Goal: Task Accomplishment & Management: Manage account settings

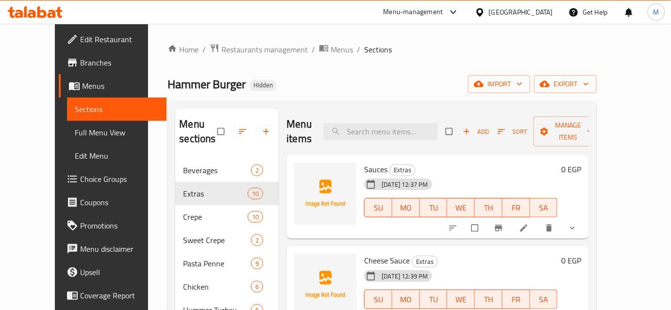
click at [489, 16] on div at bounding box center [482, 12] width 14 height 11
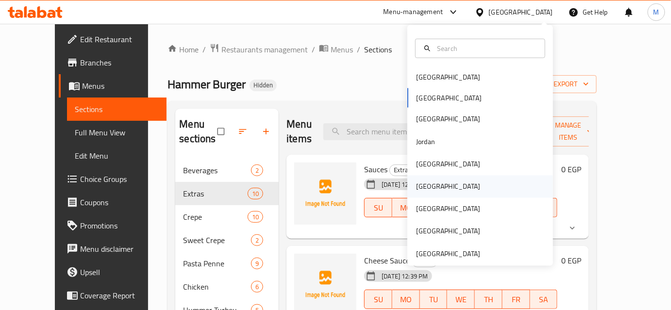
click at [432, 187] on div "Oman" at bounding box center [448, 186] width 80 height 22
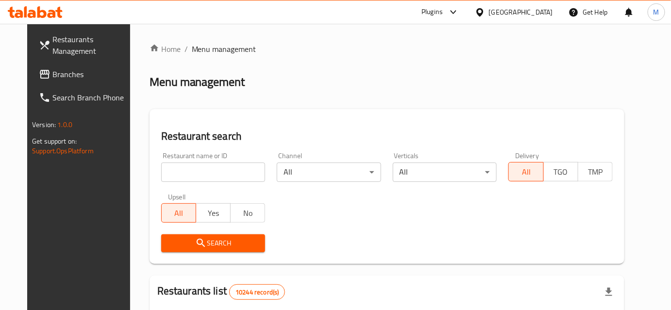
click at [181, 174] on input "search" at bounding box center [213, 172] width 104 height 19
paste input "Asghar Ali"
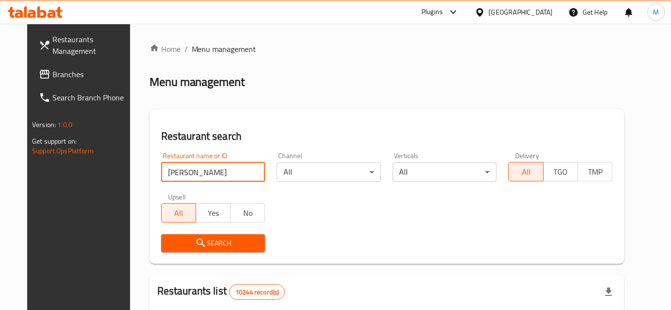
type input "Asghar Ali"
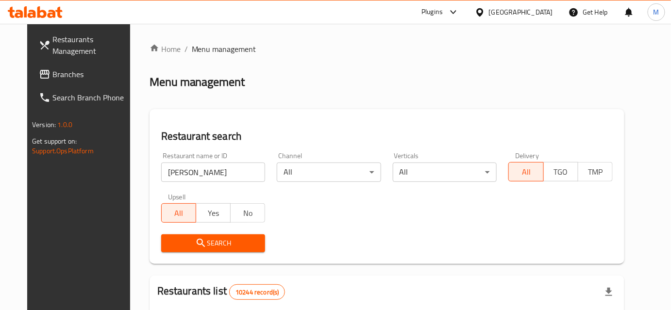
click at [195, 245] on icon "submit" at bounding box center [201, 243] width 12 height 12
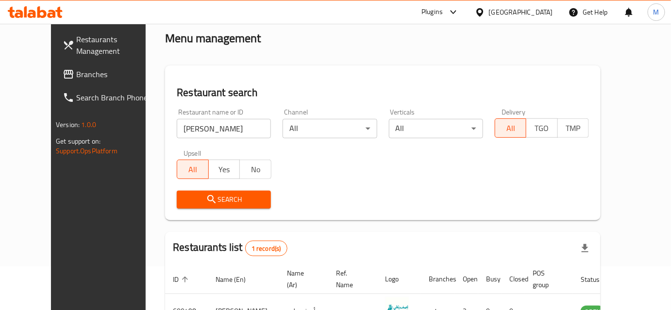
scroll to position [103, 0]
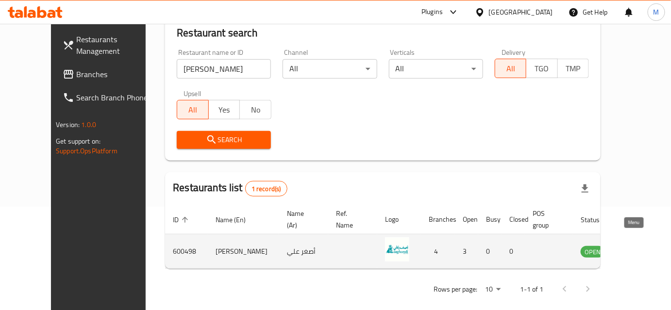
click at [636, 246] on icon "enhanced table" at bounding box center [637, 252] width 12 height 12
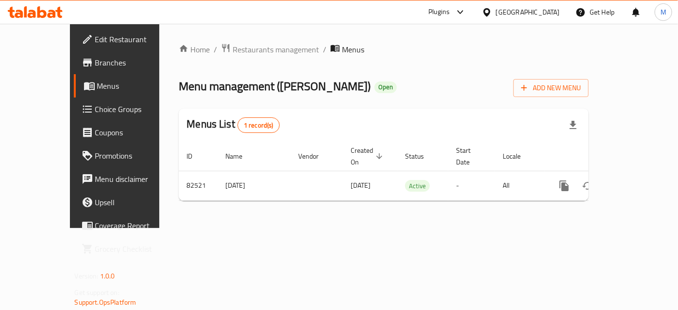
click at [551, 10] on div "Oman" at bounding box center [528, 12] width 64 height 11
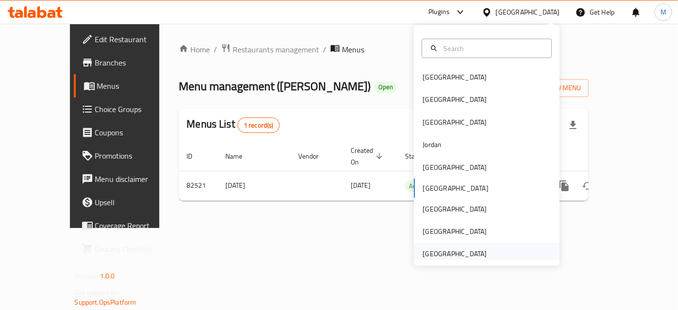
click at [479, 254] on div "[GEOGRAPHIC_DATA]" at bounding box center [455, 254] width 80 height 22
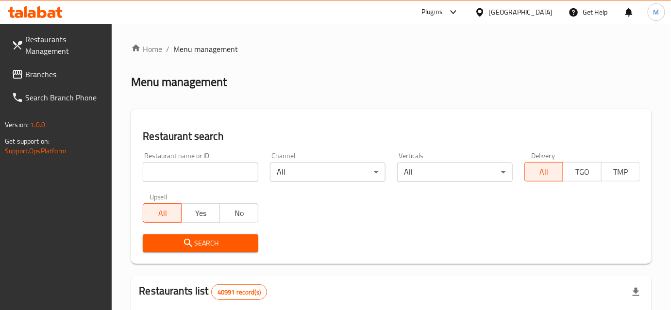
click at [33, 71] on span "Branches" at bounding box center [64, 74] width 79 height 12
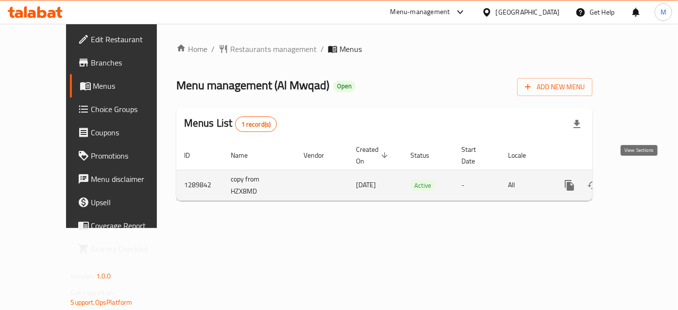
click at [644, 180] on icon "enhanced table" at bounding box center [639, 186] width 12 height 12
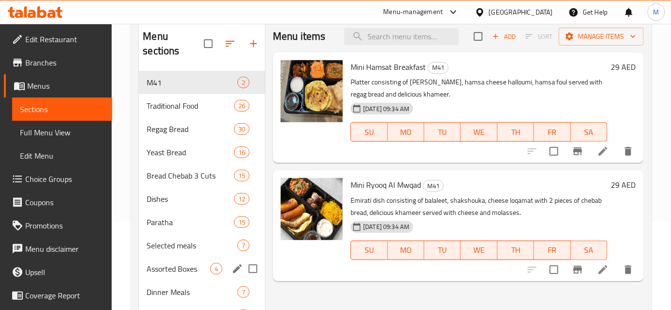
scroll to position [205, 0]
